Goal: Information Seeking & Learning: Compare options

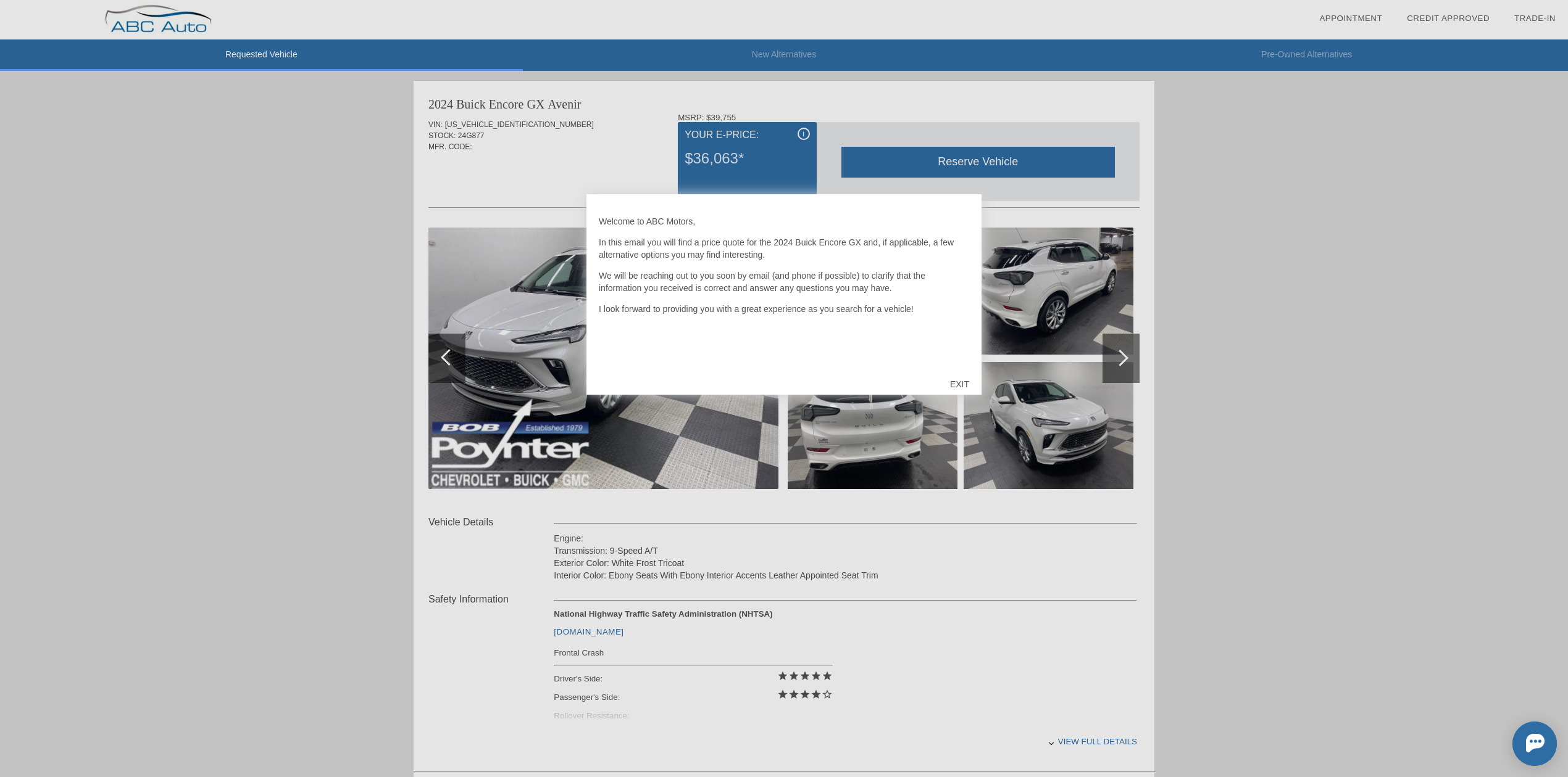
click at [954, 385] on div "EXIT" at bounding box center [959, 384] width 44 height 37
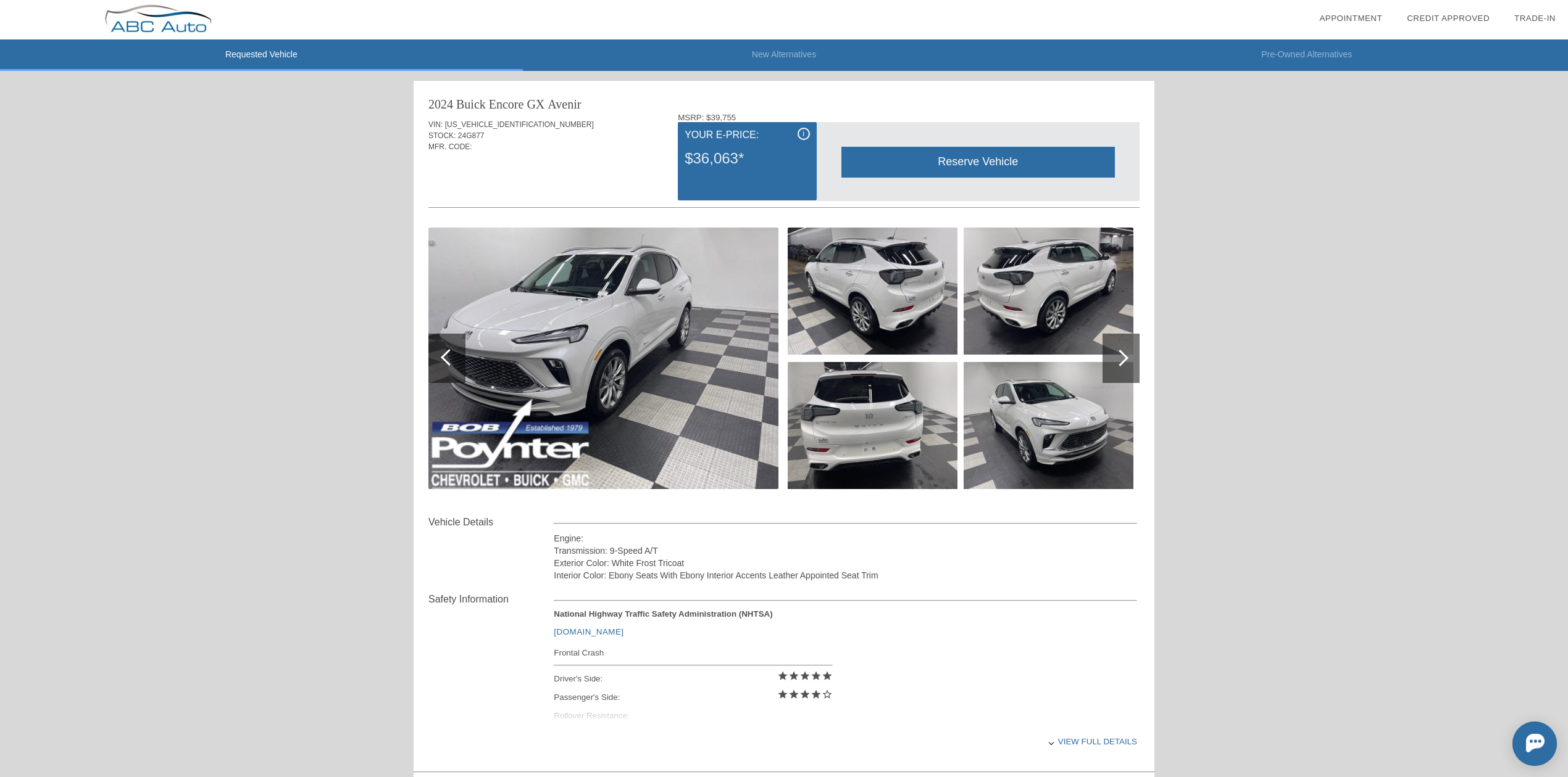
click at [1124, 361] on div at bounding box center [1120, 358] width 17 height 17
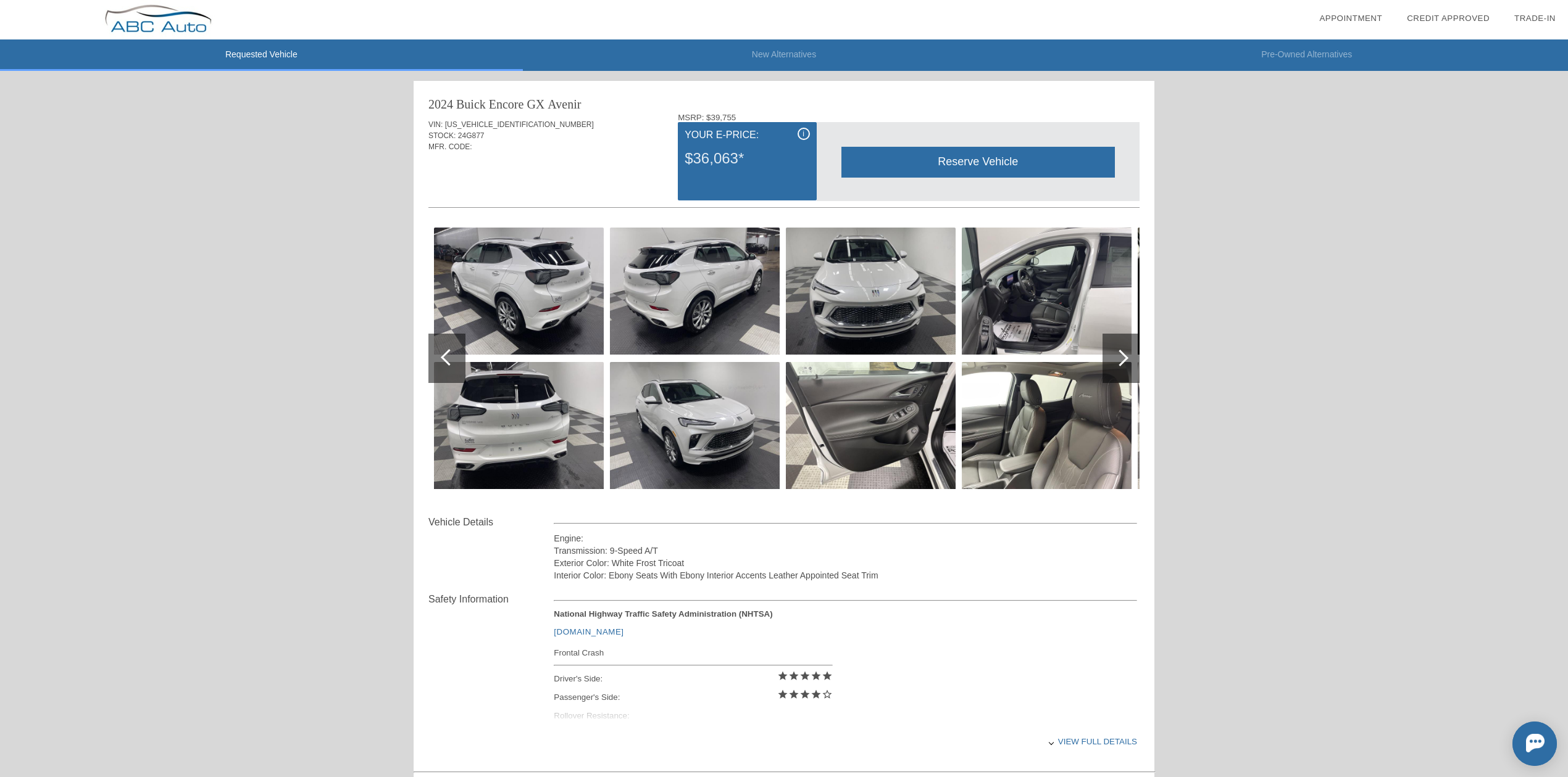
click at [1124, 361] on div at bounding box center [1120, 358] width 17 height 17
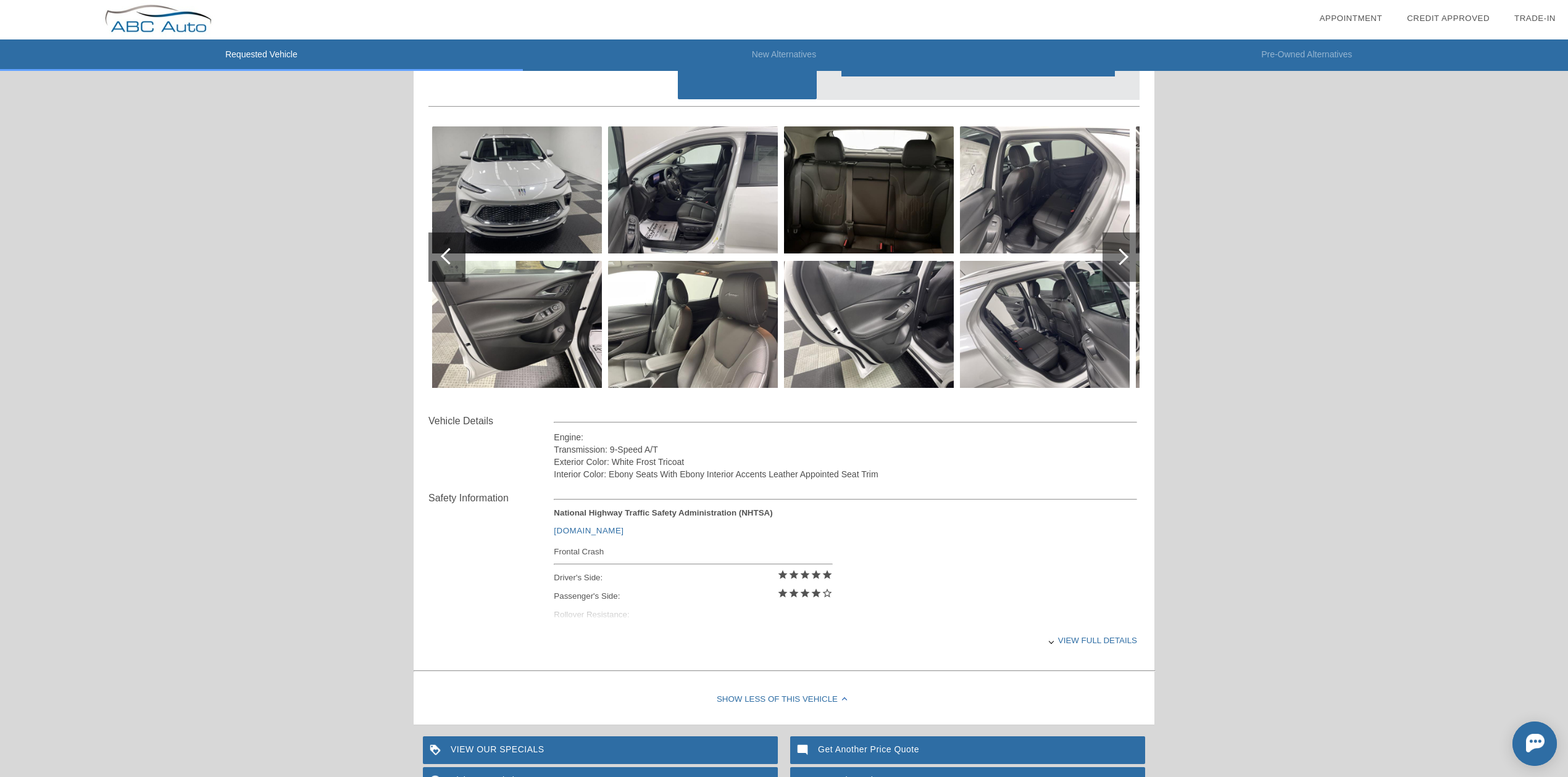
scroll to position [94, 0]
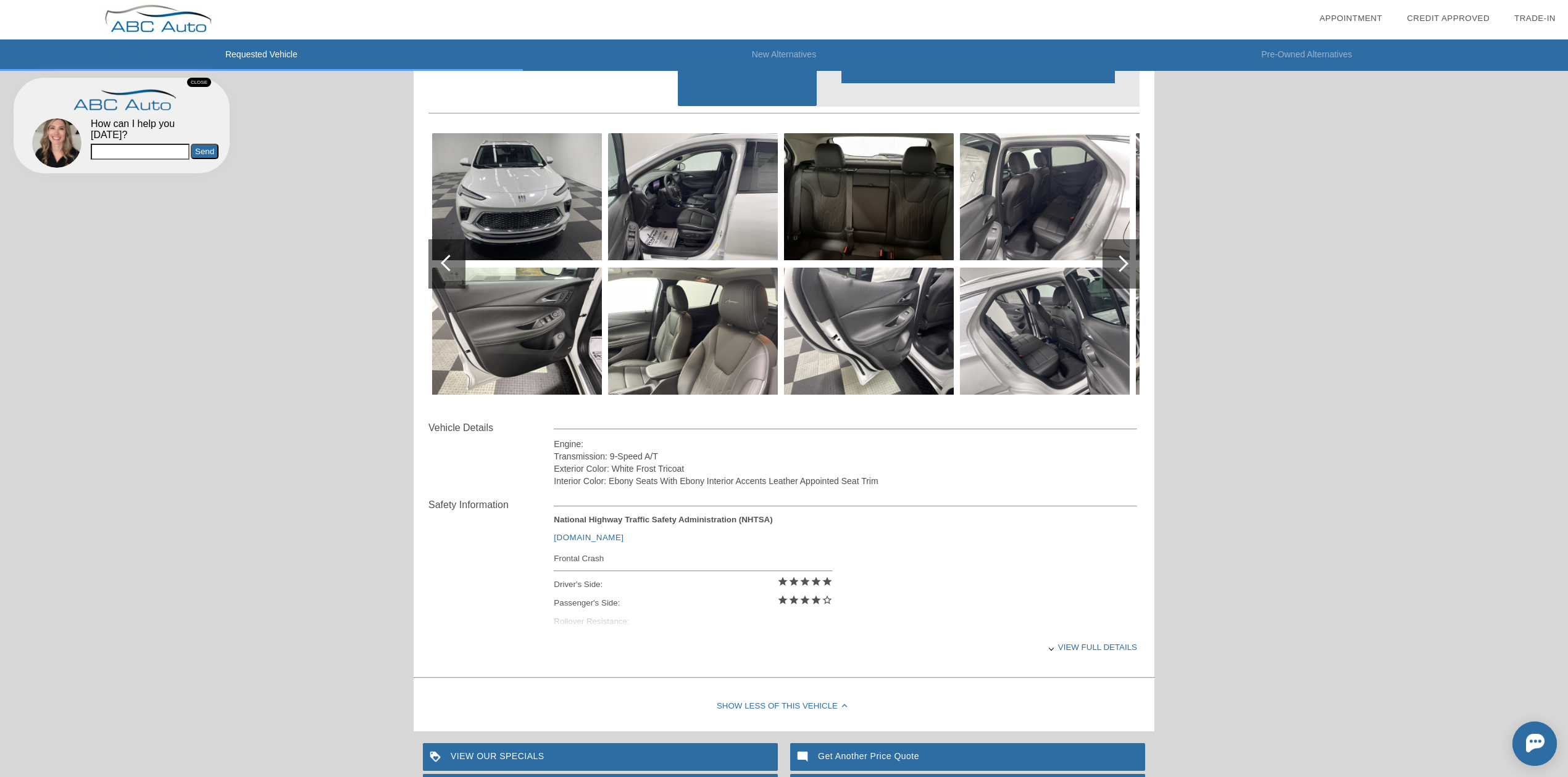
click at [201, 81] on div "CLOSE" at bounding box center [198, 83] width 24 height 9
click at [794, 47] on li "New Alternatives" at bounding box center [784, 55] width 523 height 31
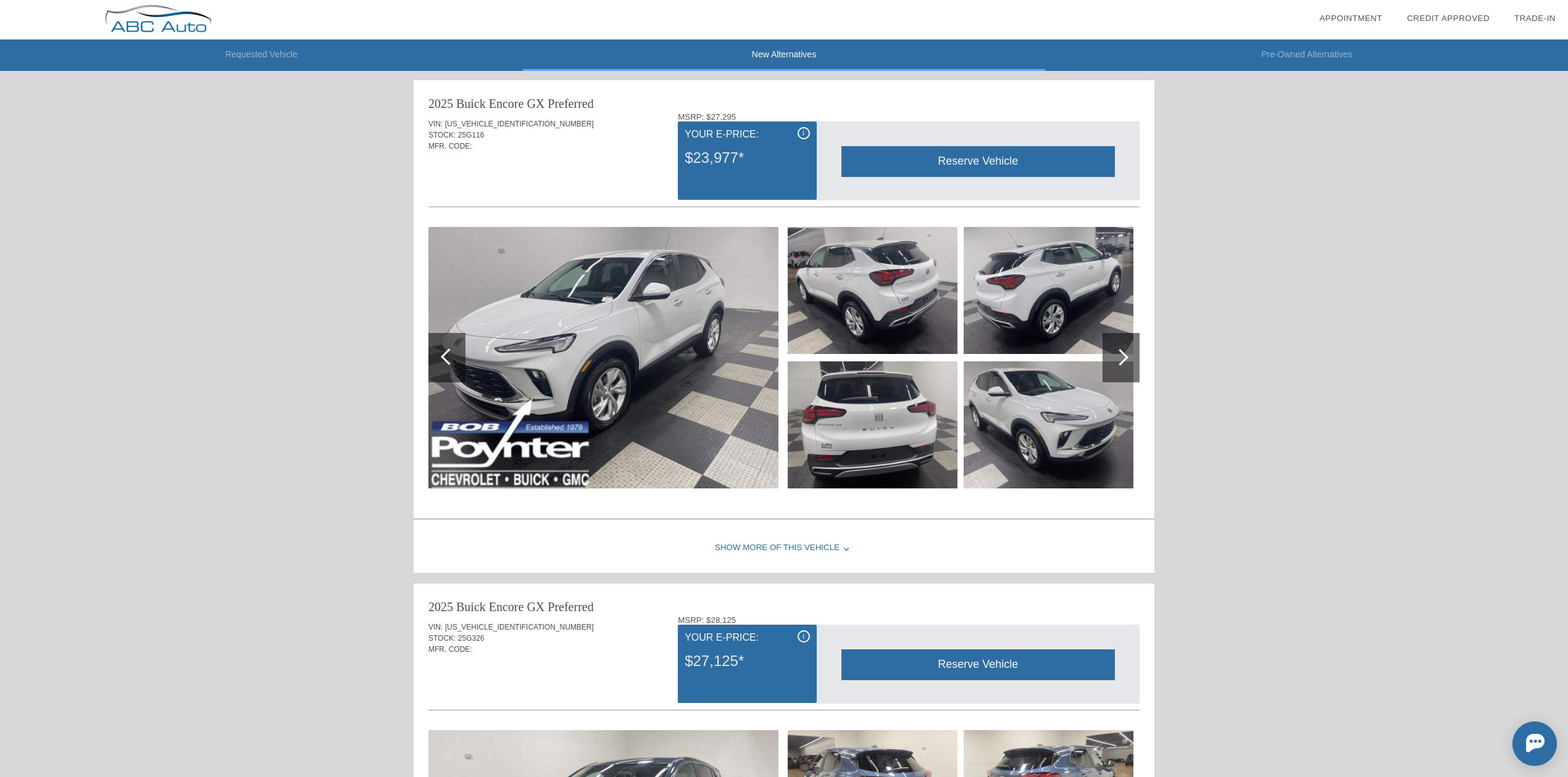
scroll to position [0, 0]
click at [1304, 51] on li "Pre-Owned Alternatives" at bounding box center [1306, 55] width 523 height 31
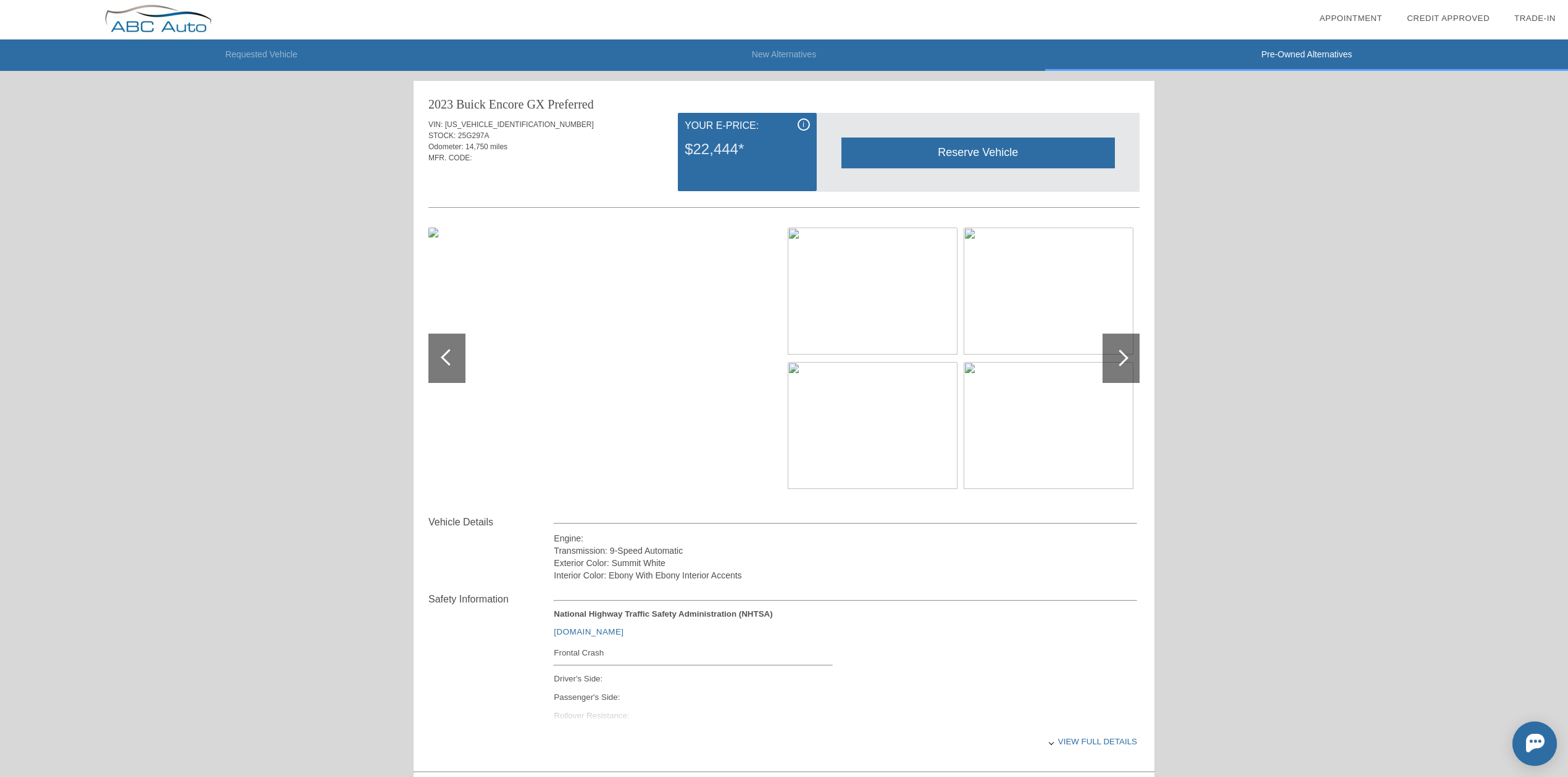
click at [786, 52] on li "New Alternatives" at bounding box center [784, 55] width 523 height 31
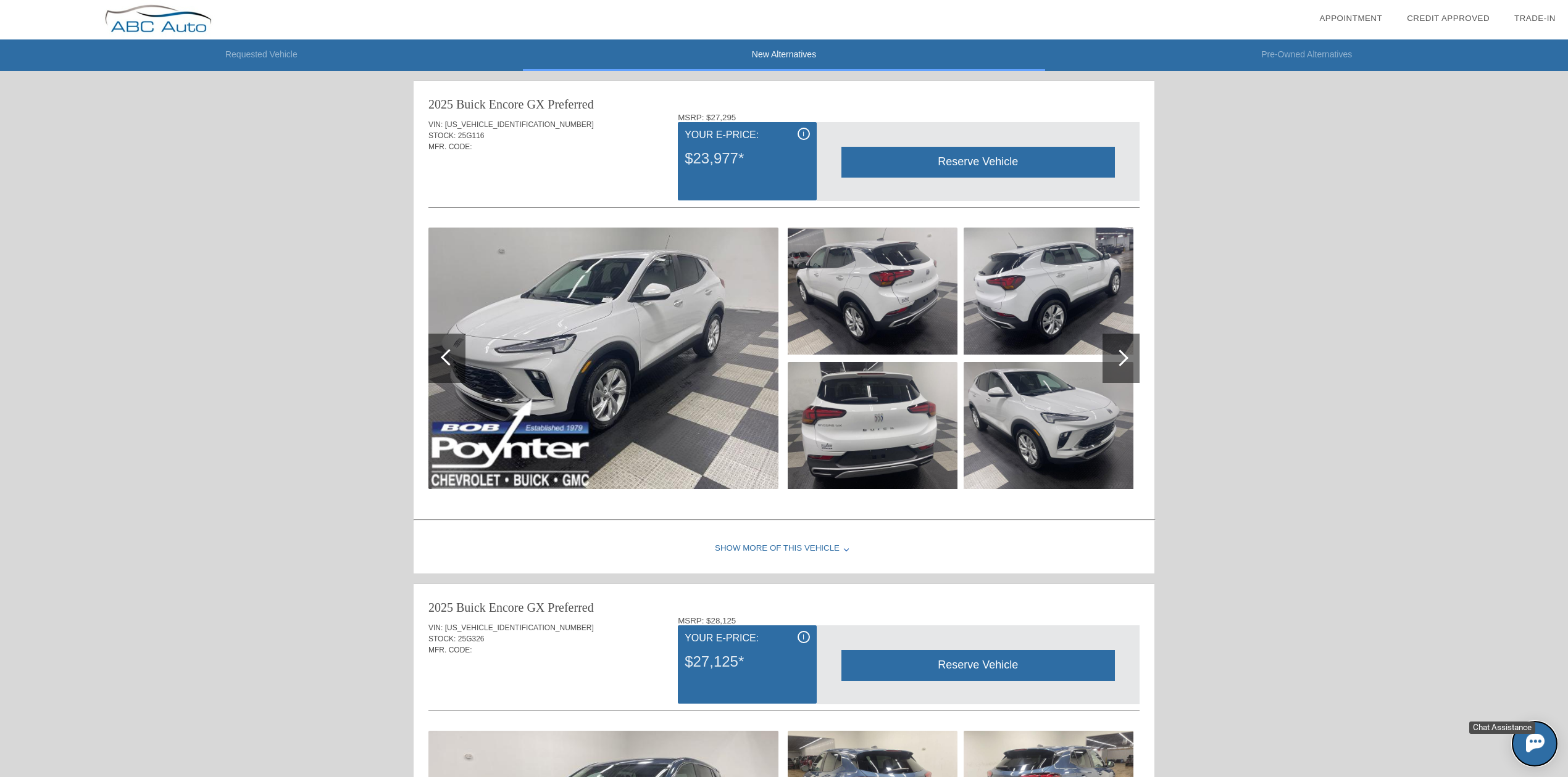
click at [1536, 743] on img at bounding box center [1535, 743] width 18 height 18
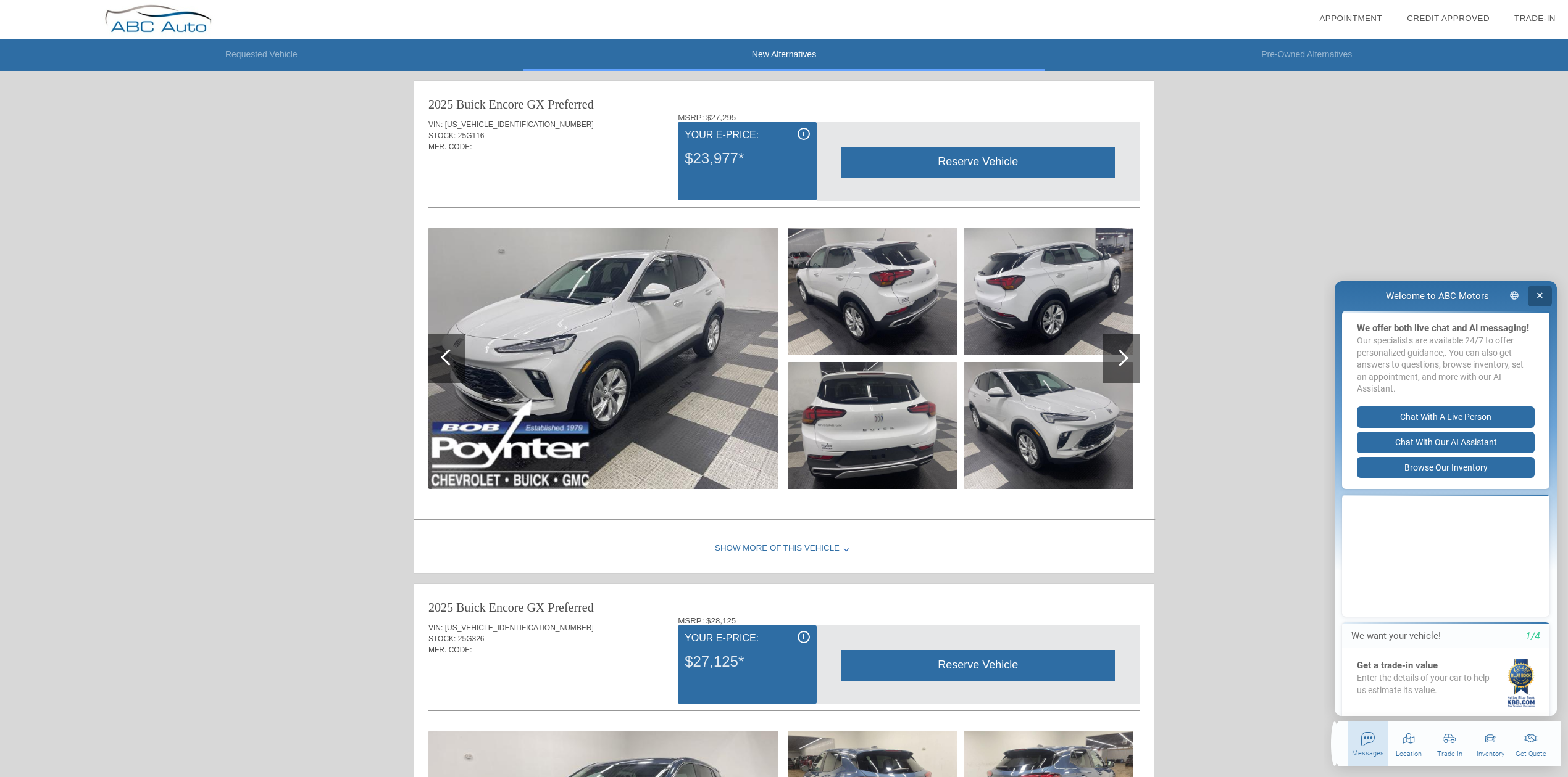
click at [1544, 299] on button "button" at bounding box center [1540, 296] width 24 height 21
